Goal: Check status: Check status

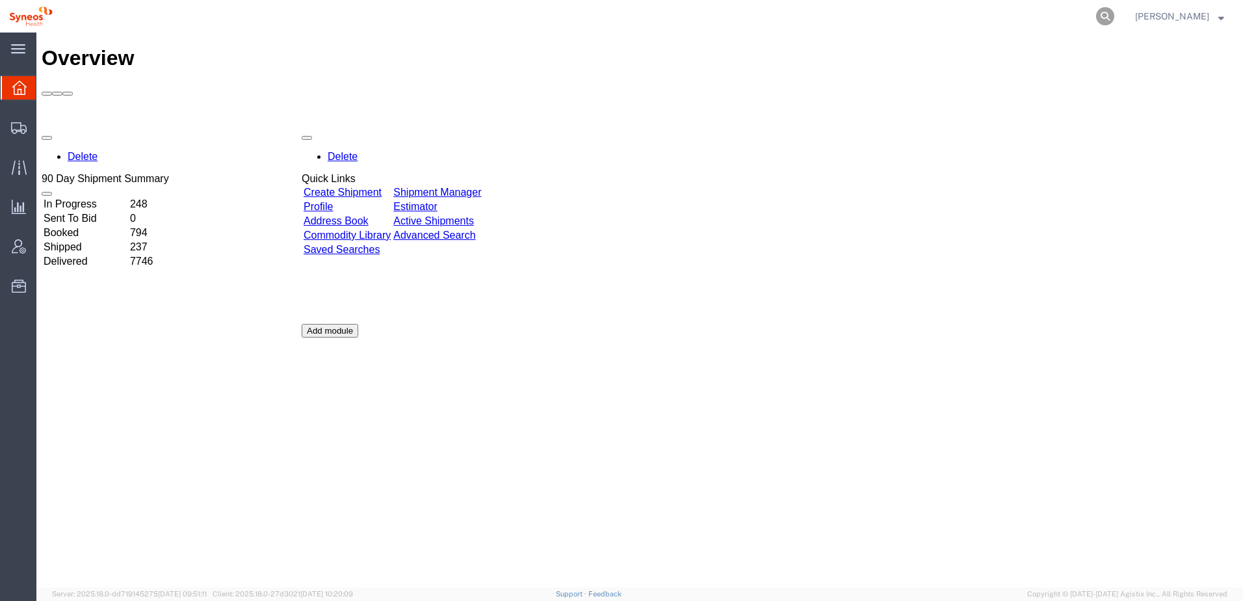
click at [1114, 20] on icon at bounding box center [1105, 16] width 18 height 18
click at [748, 26] on input "search" at bounding box center [898, 16] width 395 height 31
click at [1114, 7] on icon at bounding box center [1105, 16] width 18 height 18
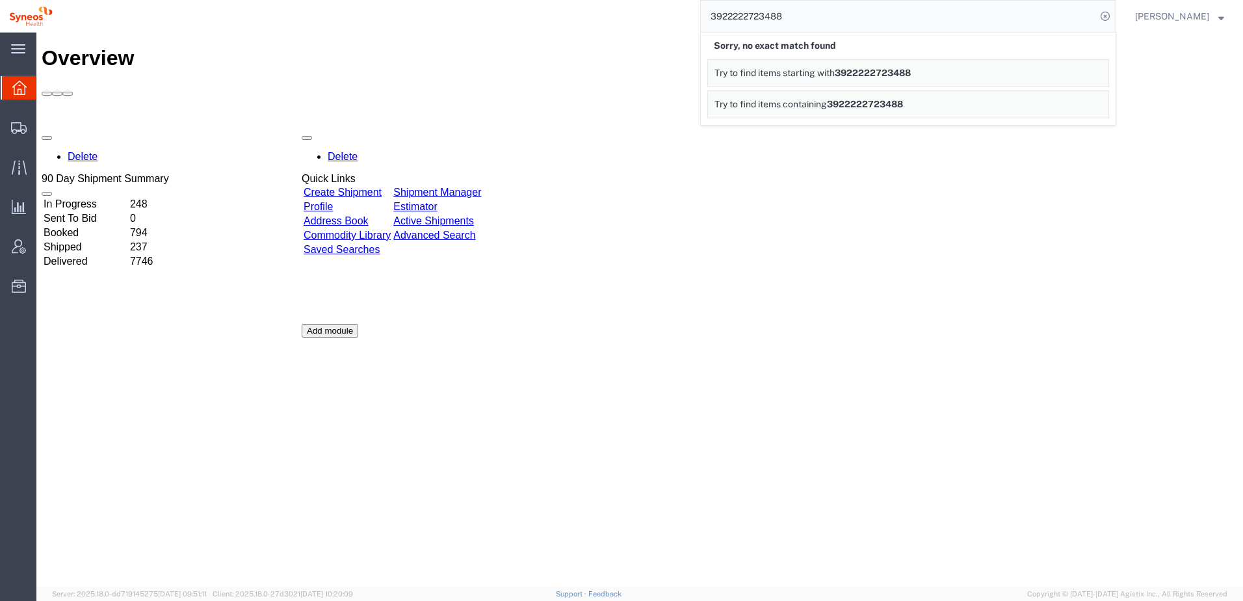
drag, startPoint x: 801, startPoint y: 14, endPoint x: 745, endPoint y: 12, distance: 56.6
click at [745, 12] on input "3922222723488" at bounding box center [898, 16] width 395 height 31
click at [1114, 15] on icon at bounding box center [1105, 16] width 18 height 18
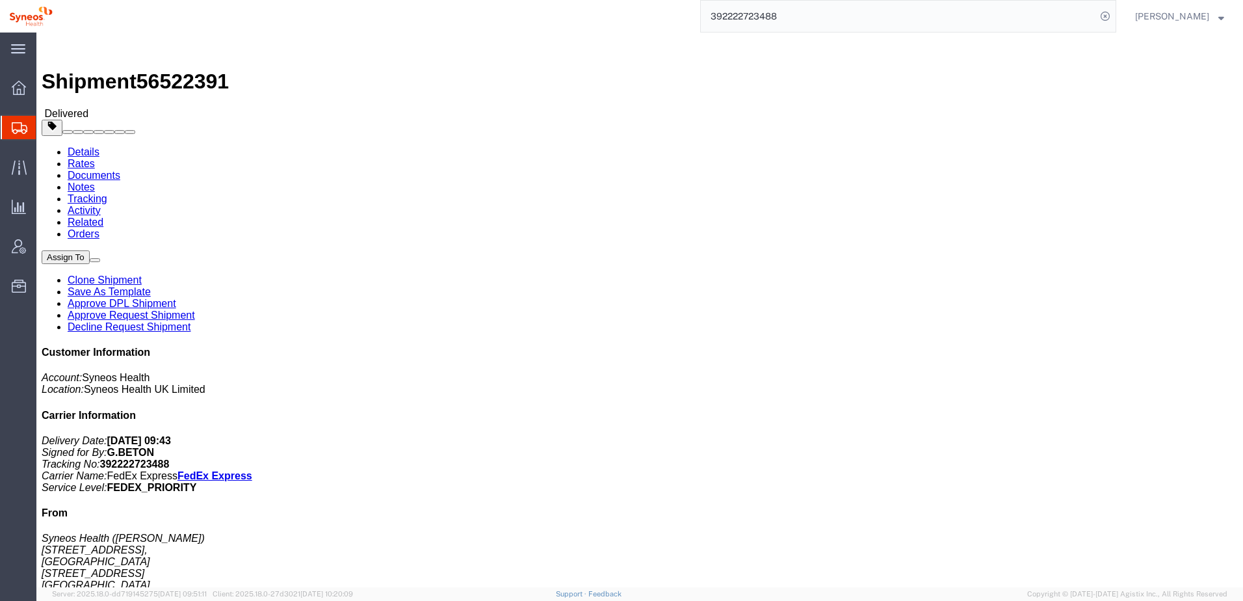
click link "Rates"
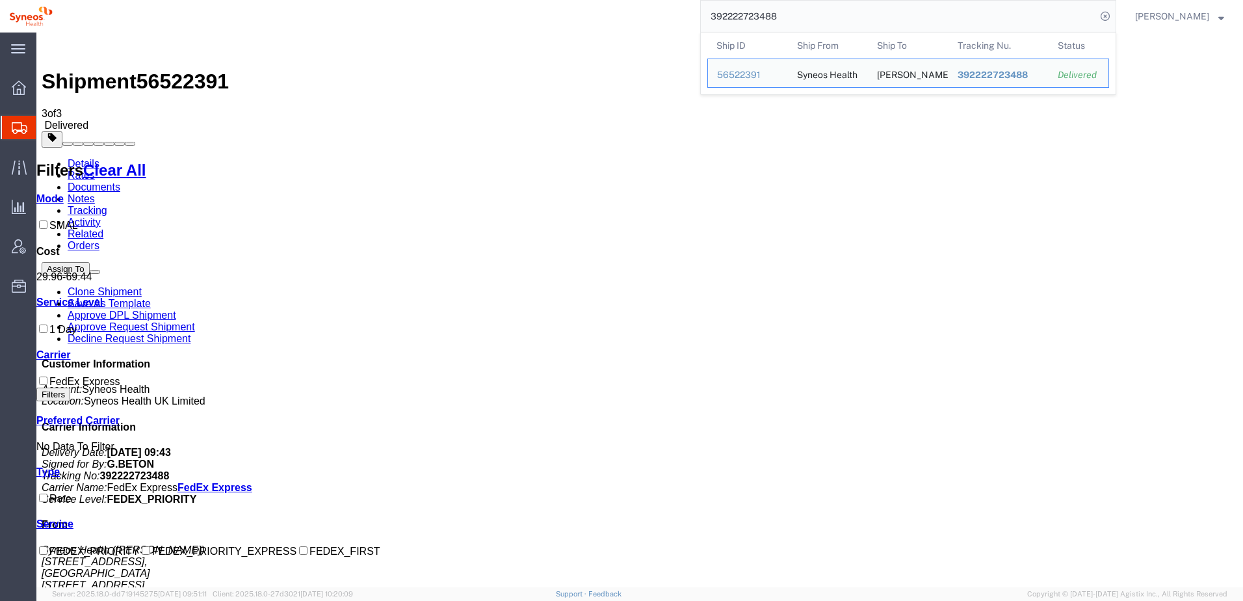
drag, startPoint x: 787, startPoint y: 19, endPoint x: 707, endPoint y: 17, distance: 80.0
click at [707, 17] on div "392222723488 Ship ID Ship From Ship To Tracking Nu. Status Ship ID 56522391 Shi…" at bounding box center [589, 16] width 1054 height 32
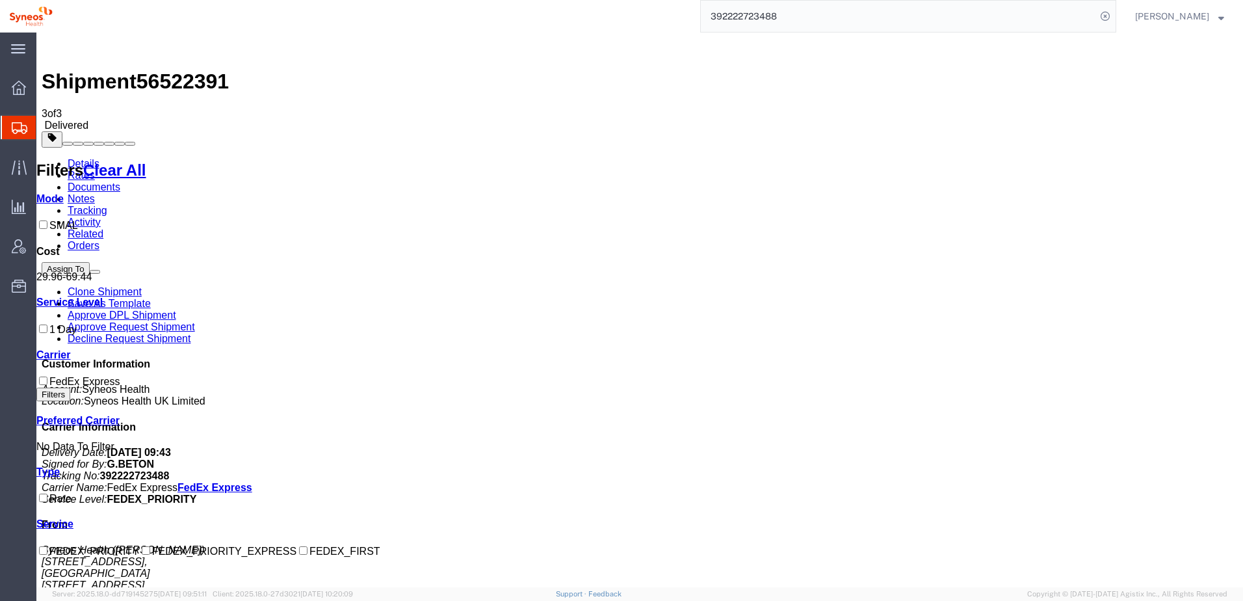
paste input "76383791"
click at [1114, 19] on icon at bounding box center [1105, 16] width 18 height 18
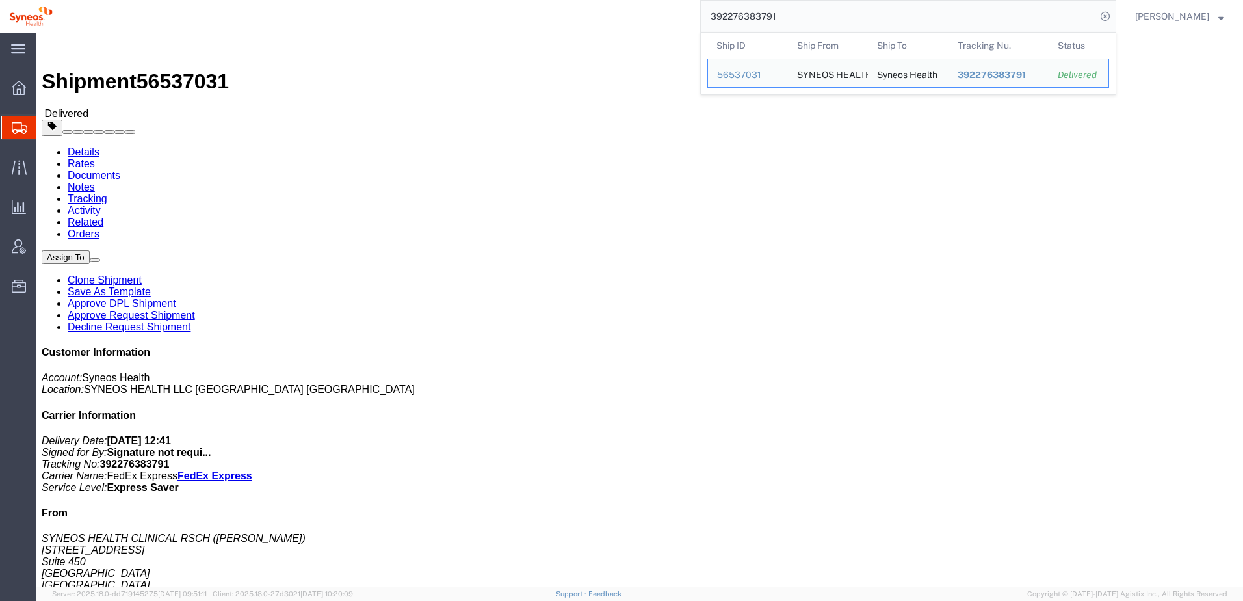
drag, startPoint x: 805, startPoint y: 14, endPoint x: 721, endPoint y: 18, distance: 83.3
click at [721, 18] on input "392276383791" at bounding box center [898, 16] width 395 height 31
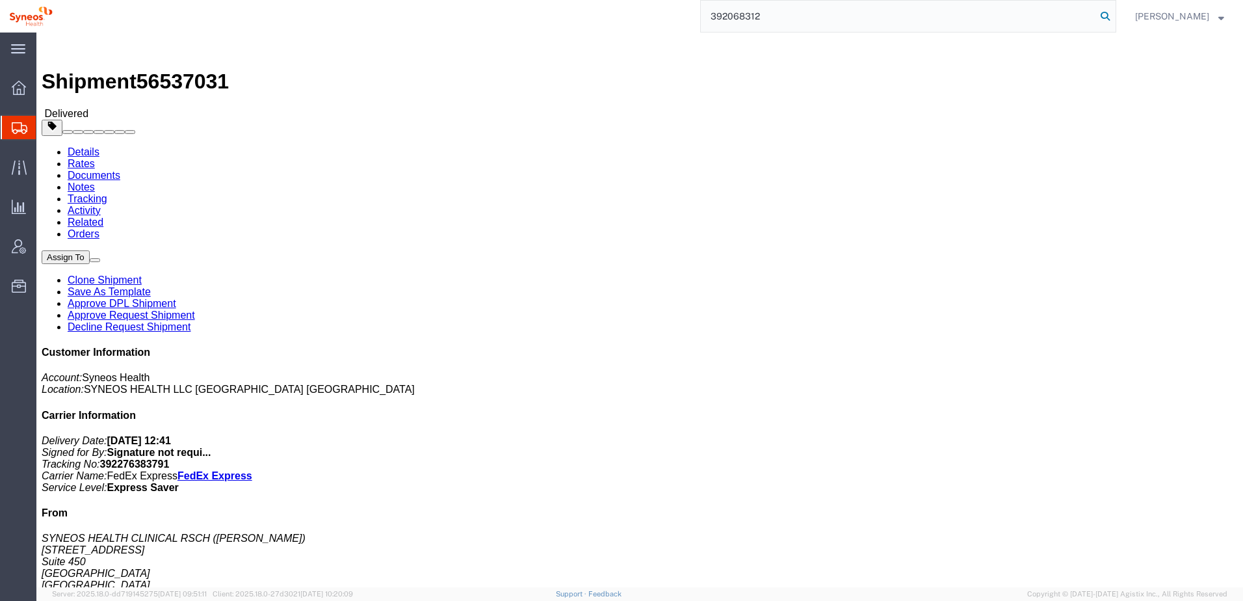
click at [1114, 15] on icon at bounding box center [1105, 16] width 18 height 18
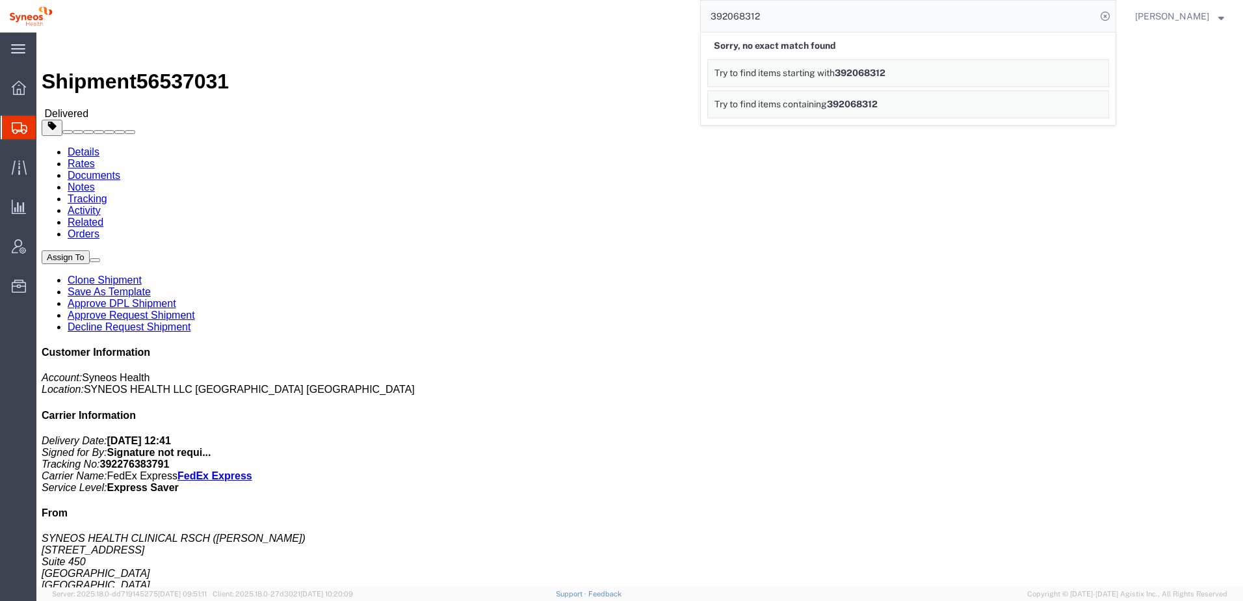
drag, startPoint x: 790, startPoint y: 18, endPoint x: 715, endPoint y: 16, distance: 74.8
click at [715, 16] on div "392068312 Sorry, no exact match found Try to find items starting with 392068312…" at bounding box center [589, 16] width 1054 height 32
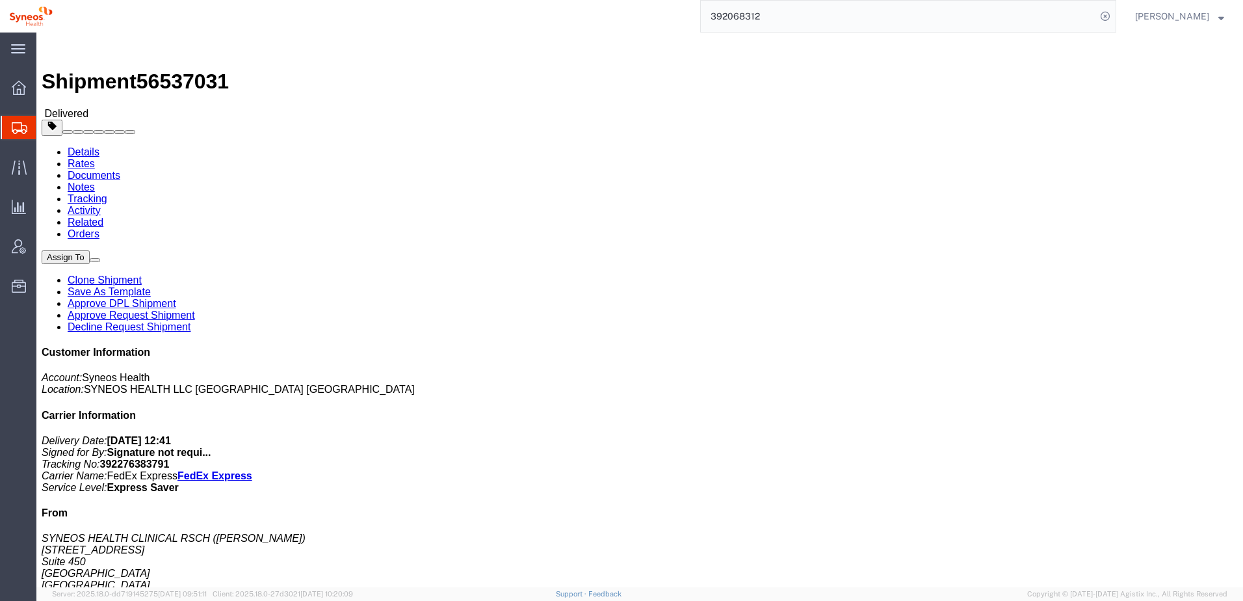
click at [810, 18] on input "392068312" at bounding box center [898, 16] width 395 height 31
click at [806, 16] on input "392068312" at bounding box center [898, 16] width 395 height 31
click at [1114, 14] on icon at bounding box center [1105, 16] width 18 height 18
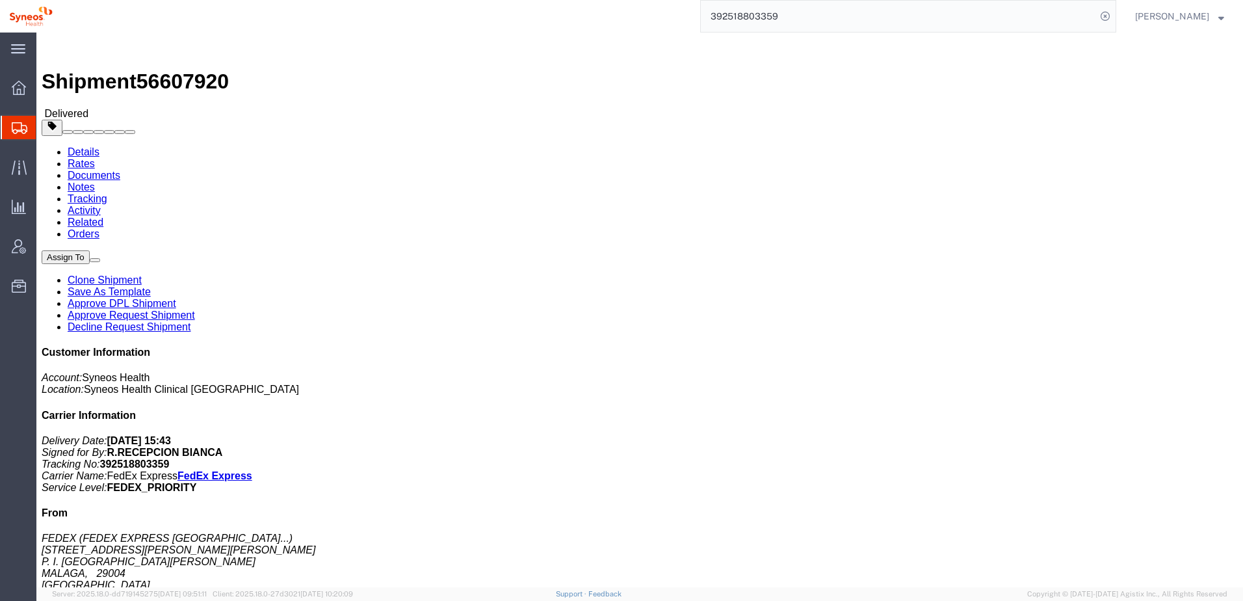
click link "Tracking"
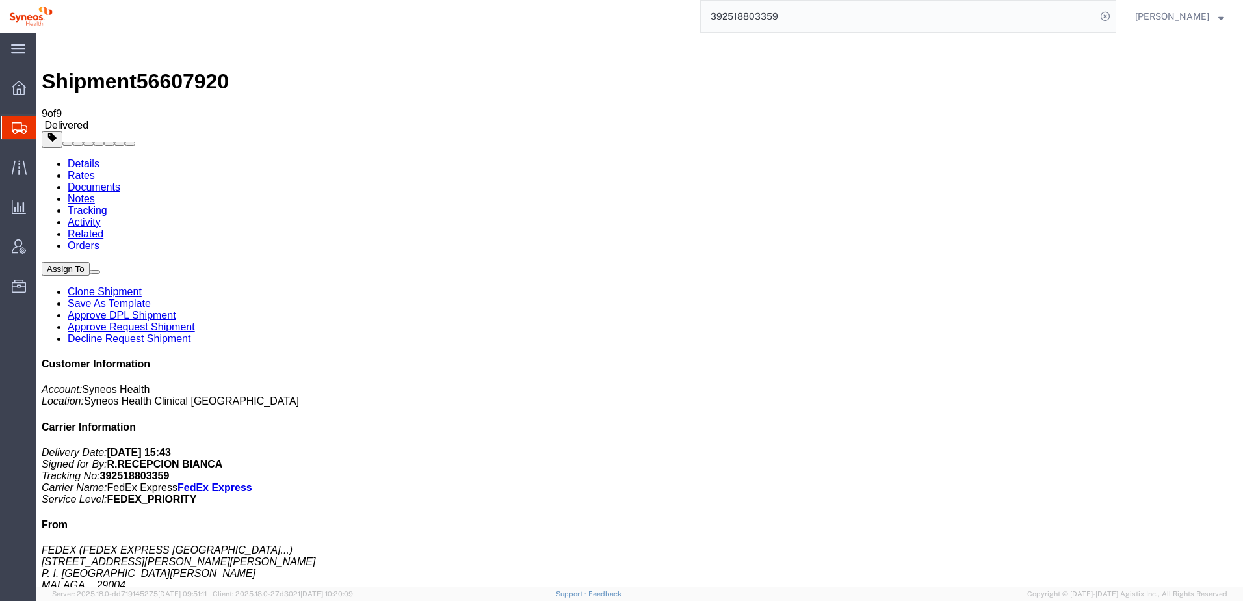
click at [95, 170] on link "Rates" at bounding box center [81, 175] width 27 height 11
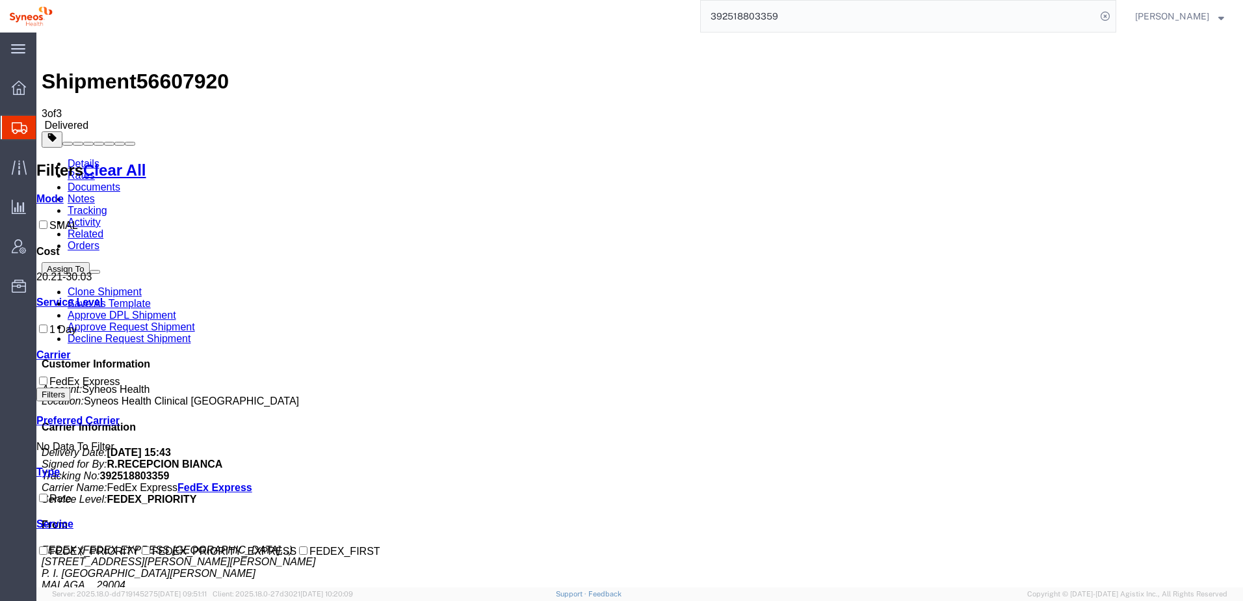
click at [107, 205] on link "Tracking" at bounding box center [88, 210] width 40 height 11
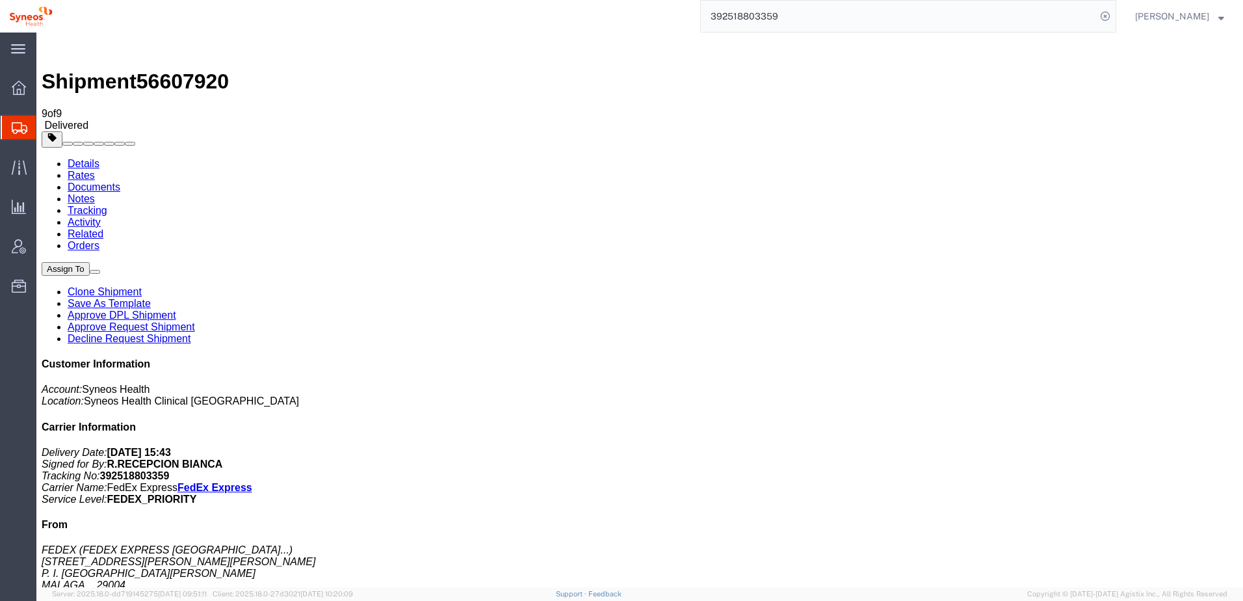
click at [95, 193] on link "Notes" at bounding box center [81, 198] width 27 height 11
click at [101, 216] on link "Activity" at bounding box center [84, 221] width 33 height 11
click at [107, 205] on link "Tracking" at bounding box center [88, 210] width 40 height 11
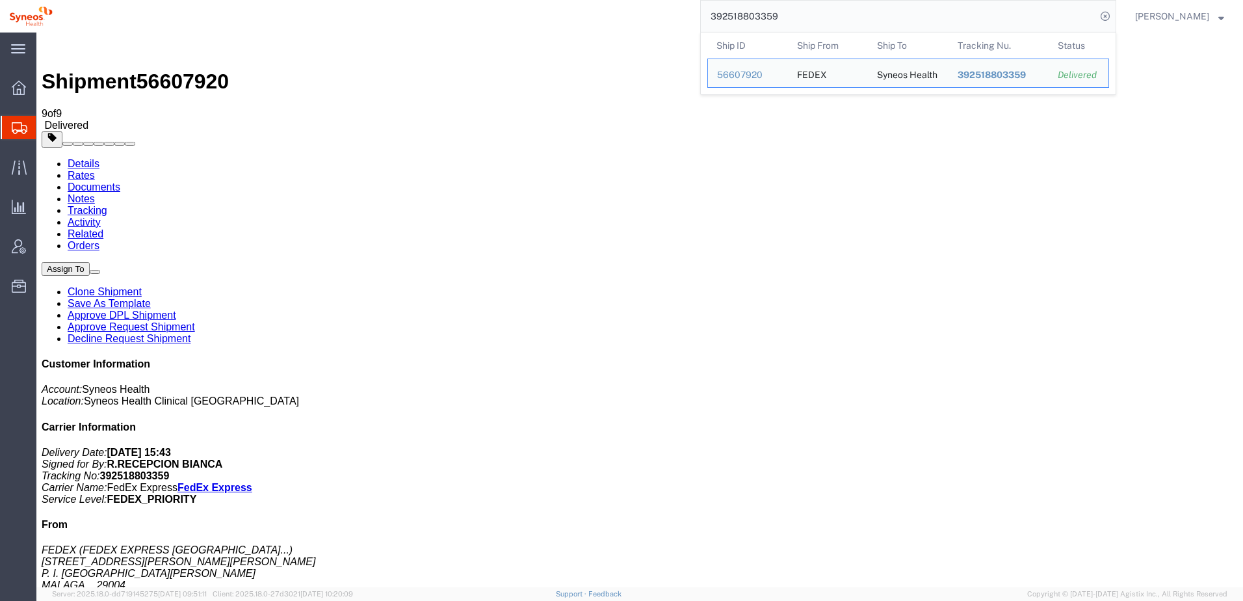
drag, startPoint x: 804, startPoint y: 15, endPoint x: 725, endPoint y: 18, distance: 78.7
click at [725, 18] on input "392518803359" at bounding box center [898, 16] width 395 height 31
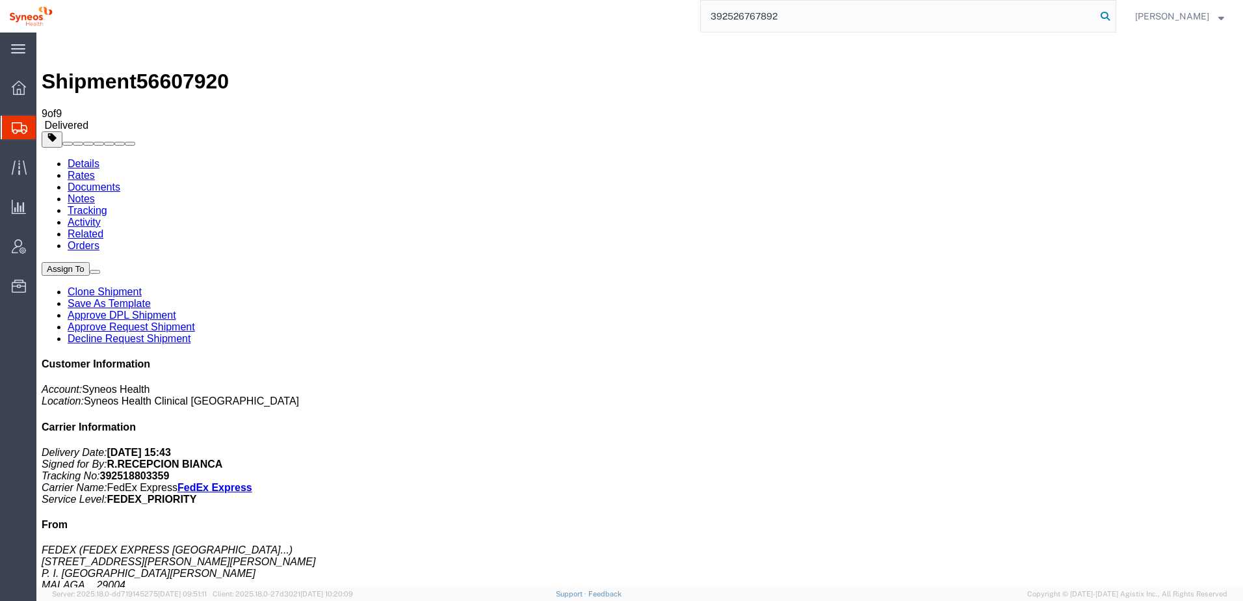
type input "392526767892"
click at [1114, 16] on icon at bounding box center [1105, 16] width 18 height 18
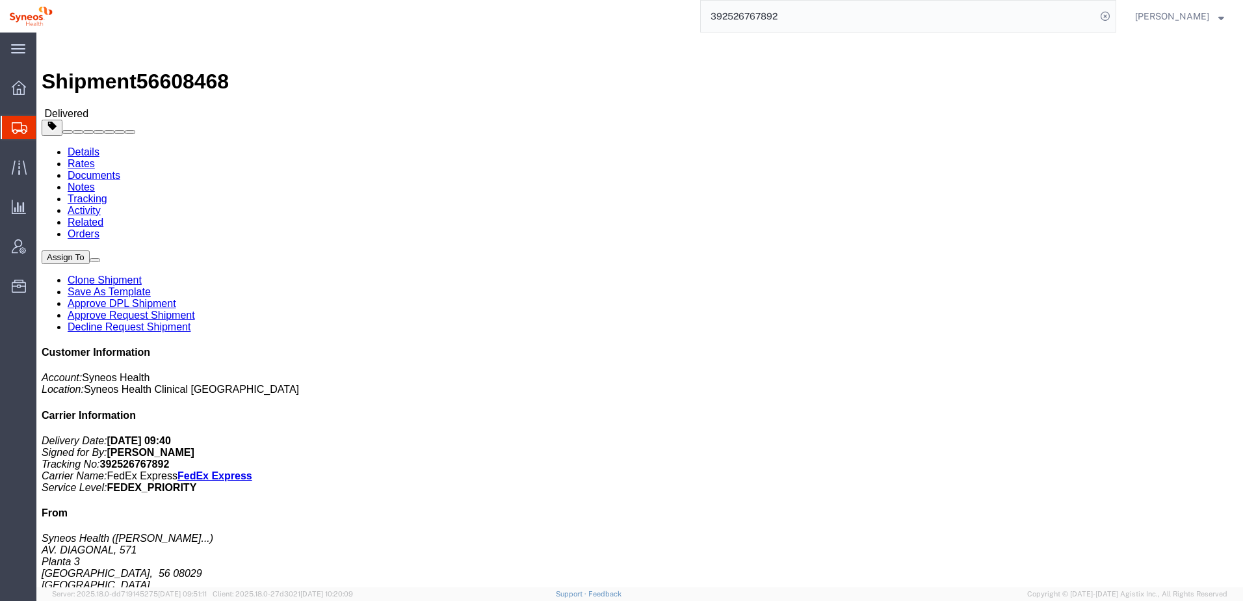
click link "Tracking"
